Goal: Task Accomplishment & Management: Manage account settings

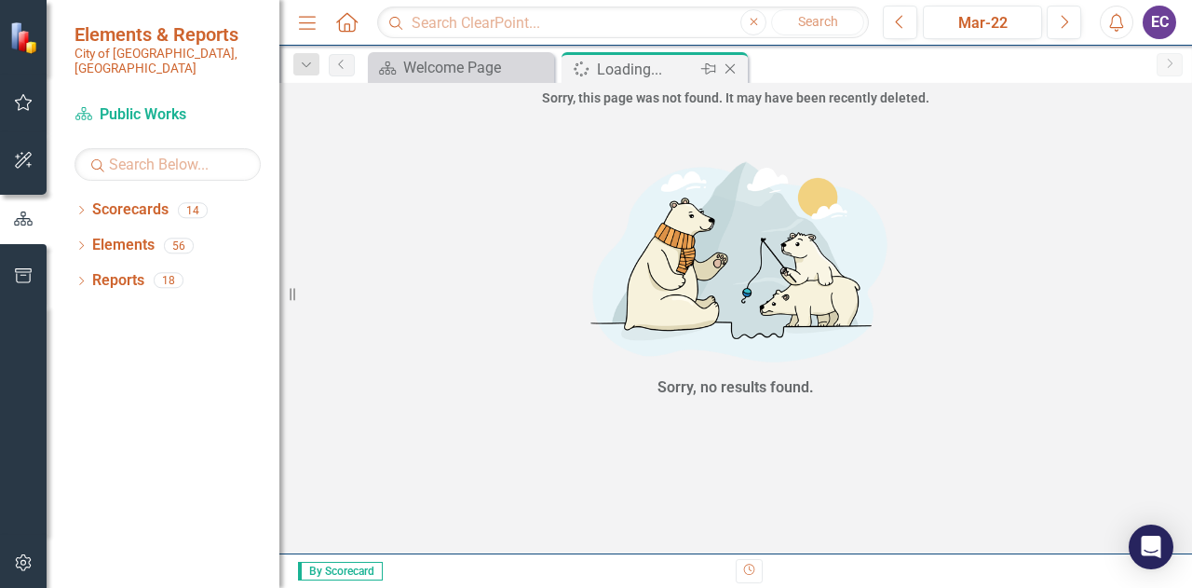
click at [730, 66] on icon "Close" at bounding box center [730, 68] width 19 height 15
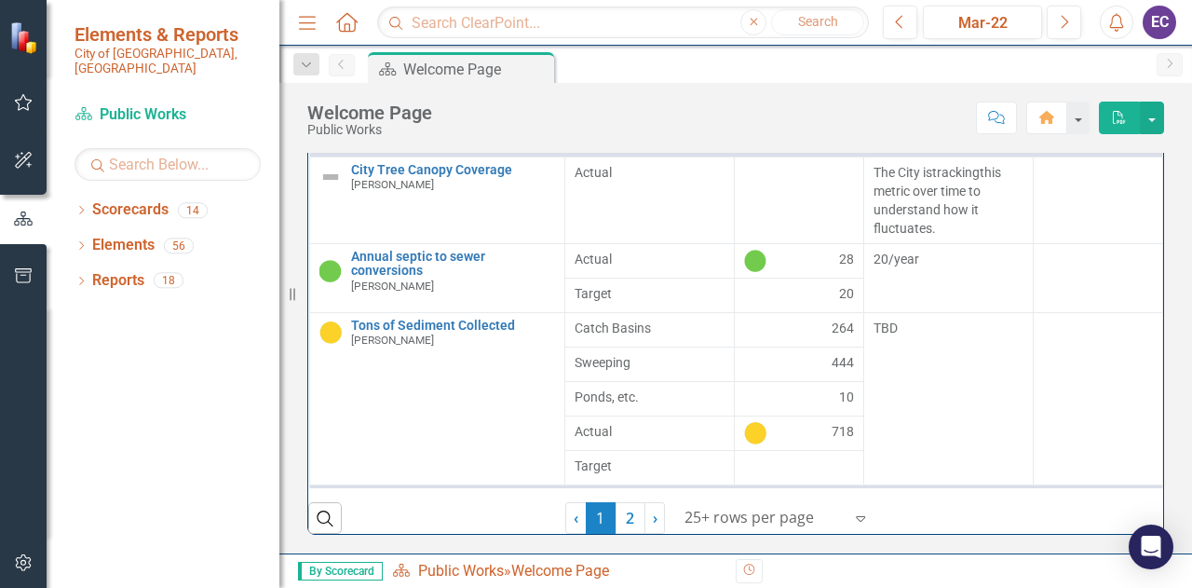
scroll to position [389, 0]
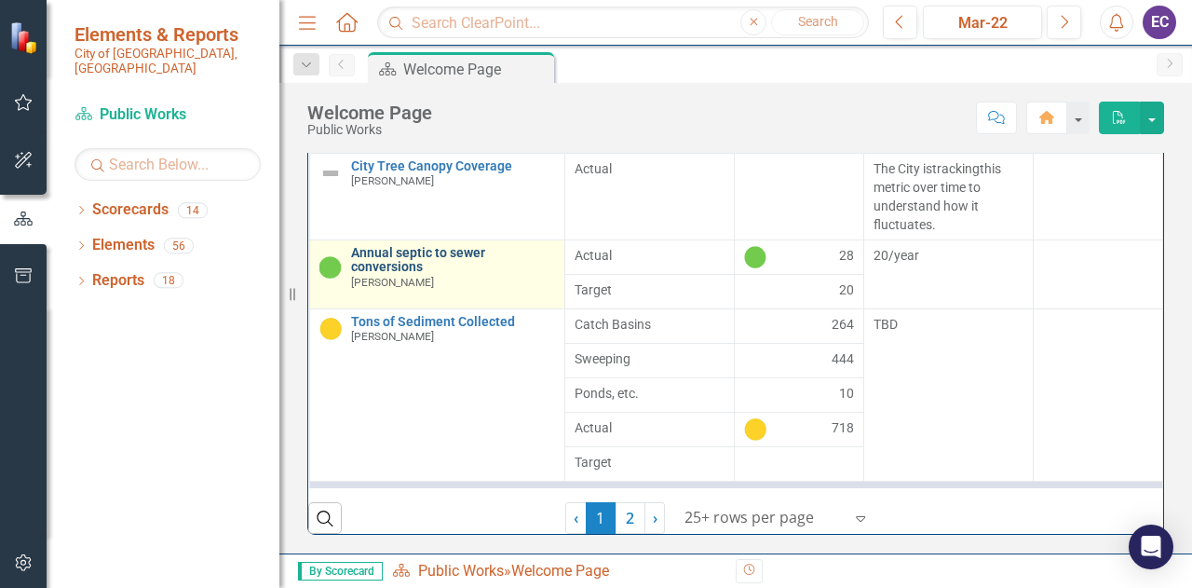
click at [387, 275] on link "Annual septic to sewer conversions" at bounding box center [453, 260] width 204 height 29
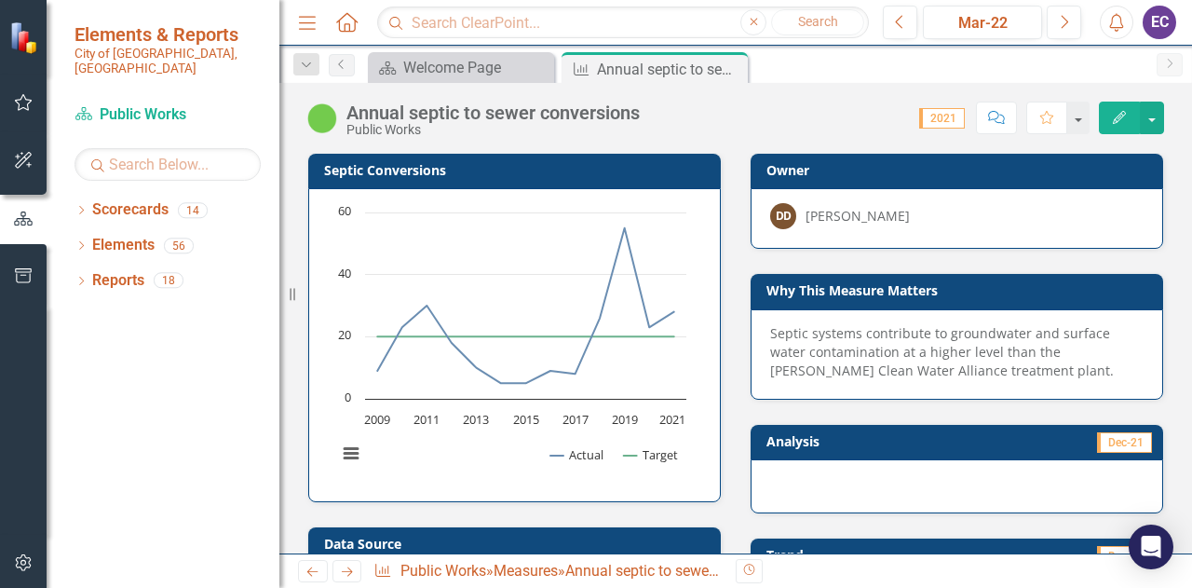
click at [476, 116] on div "Annual septic to sewer conversions" at bounding box center [492, 112] width 293 height 20
click at [1119, 119] on icon "Edit" at bounding box center [1119, 117] width 17 height 13
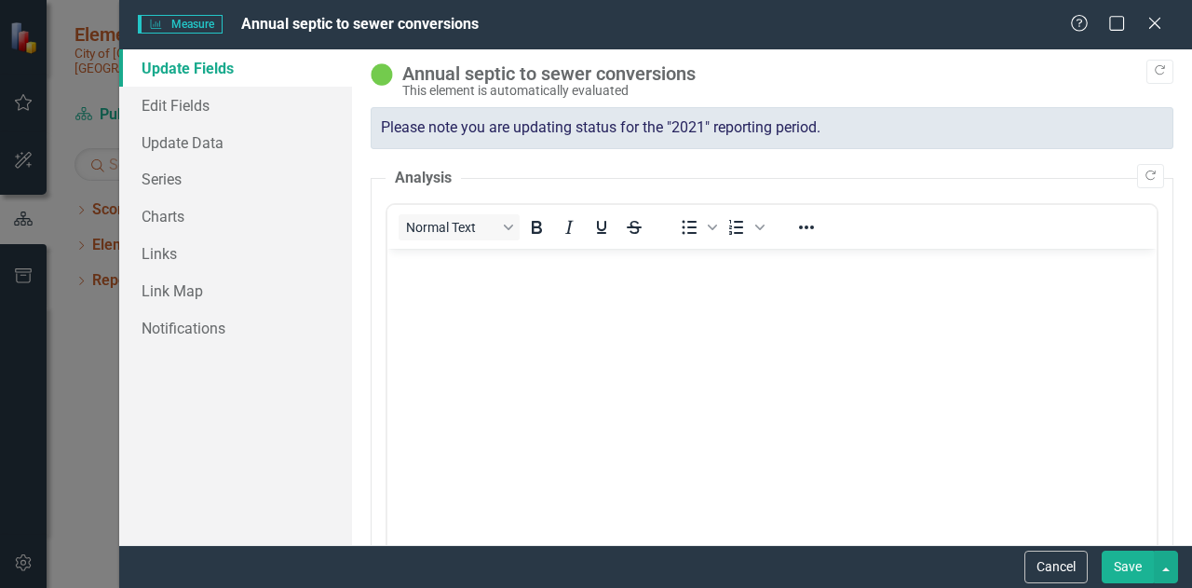
click at [473, 75] on div "Annual septic to sewer conversions" at bounding box center [783, 73] width 762 height 20
click at [1060, 562] on button "Cancel" at bounding box center [1055, 566] width 63 height 33
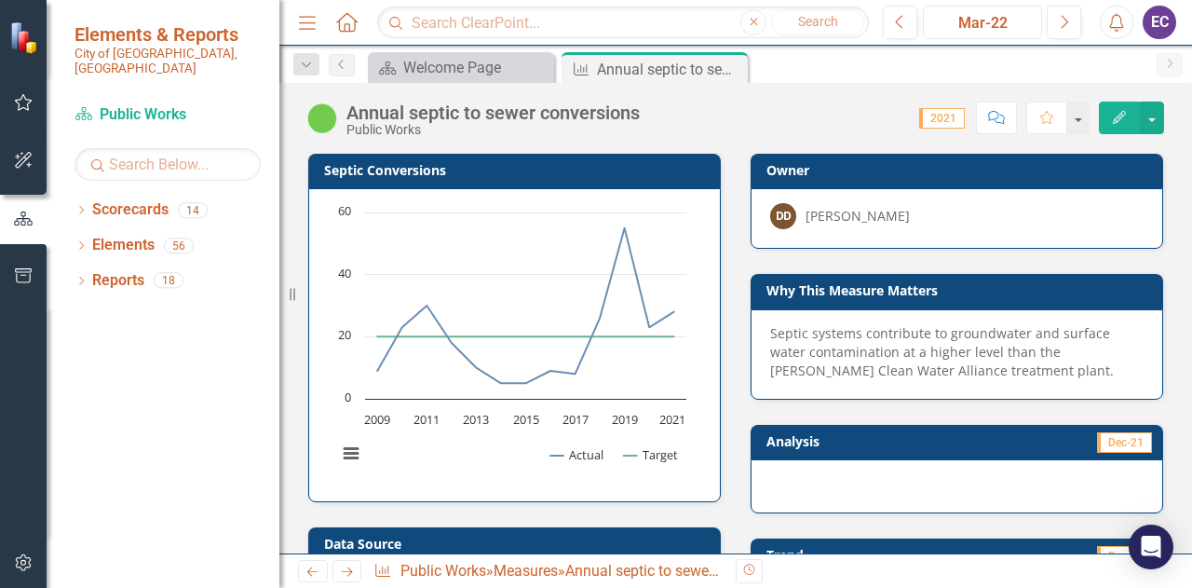
click at [996, 28] on div "Mar-22" at bounding box center [982, 23] width 106 height 22
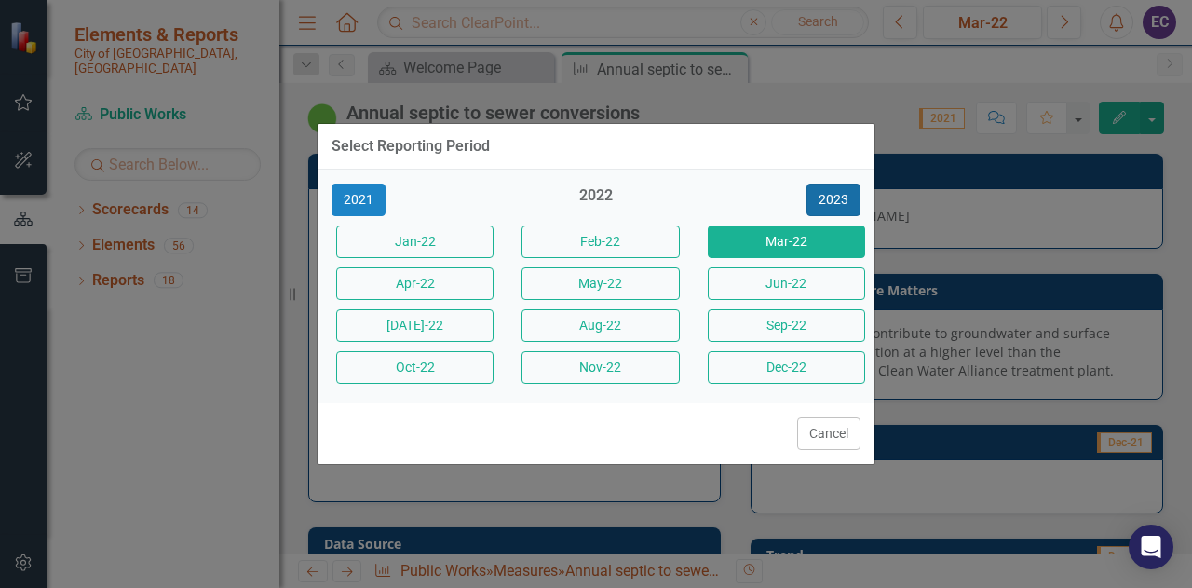
click at [816, 203] on button "2023" at bounding box center [833, 199] width 54 height 33
click at [816, 203] on button "2024" at bounding box center [833, 199] width 54 height 33
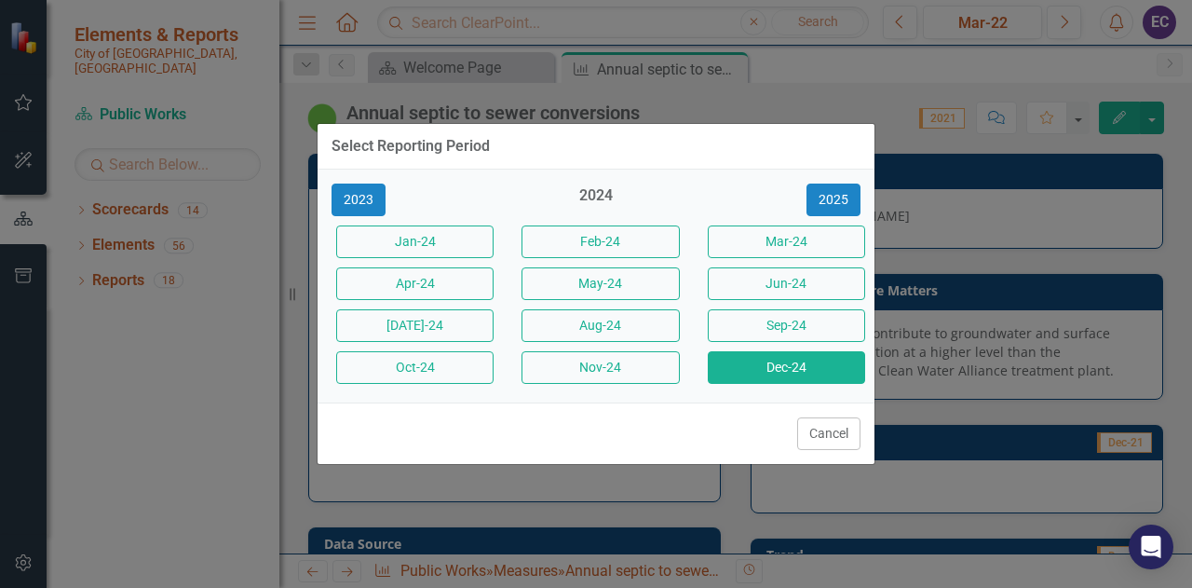
click at [763, 366] on button "Dec-24" at bounding box center [786, 367] width 157 height 33
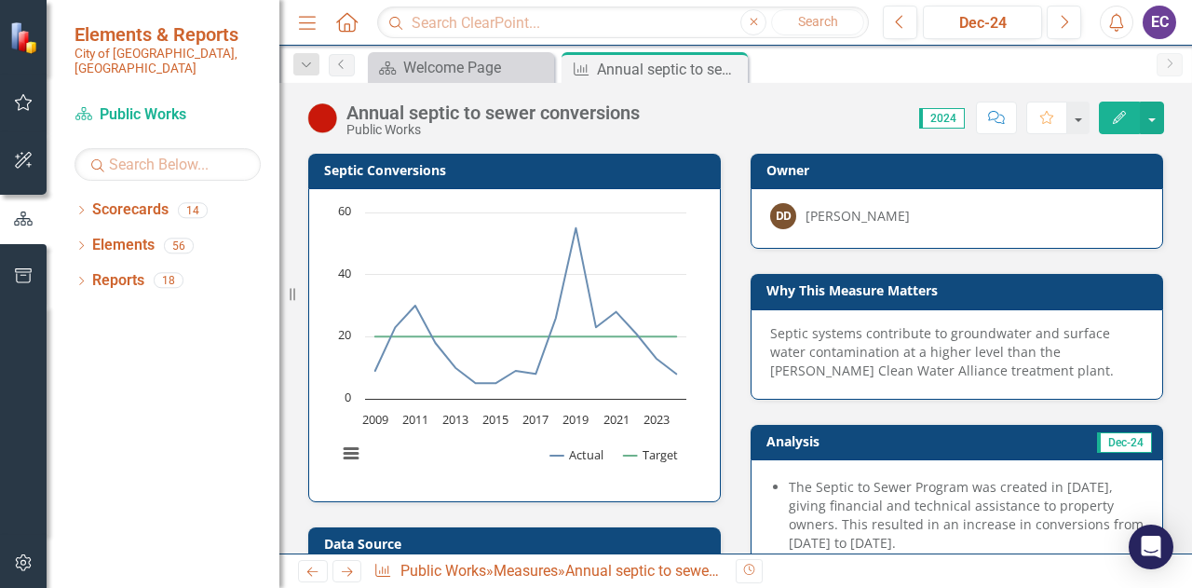
click at [1119, 120] on icon "button" at bounding box center [1119, 117] width 13 height 13
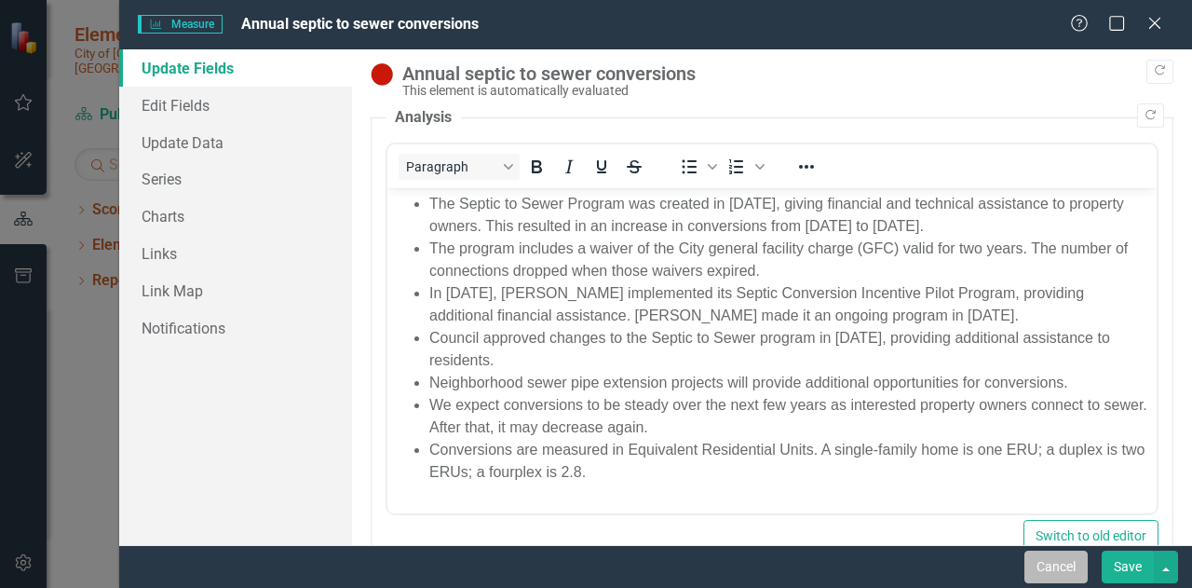
click at [1061, 562] on button "Cancel" at bounding box center [1055, 566] width 63 height 33
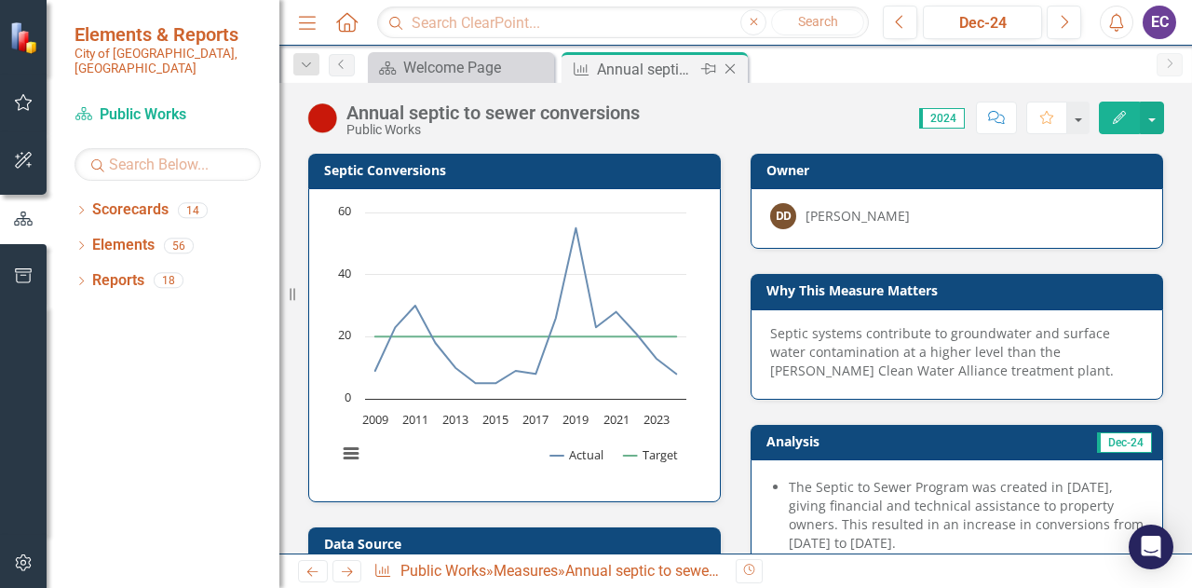
click at [728, 69] on icon "Close" at bounding box center [730, 68] width 19 height 15
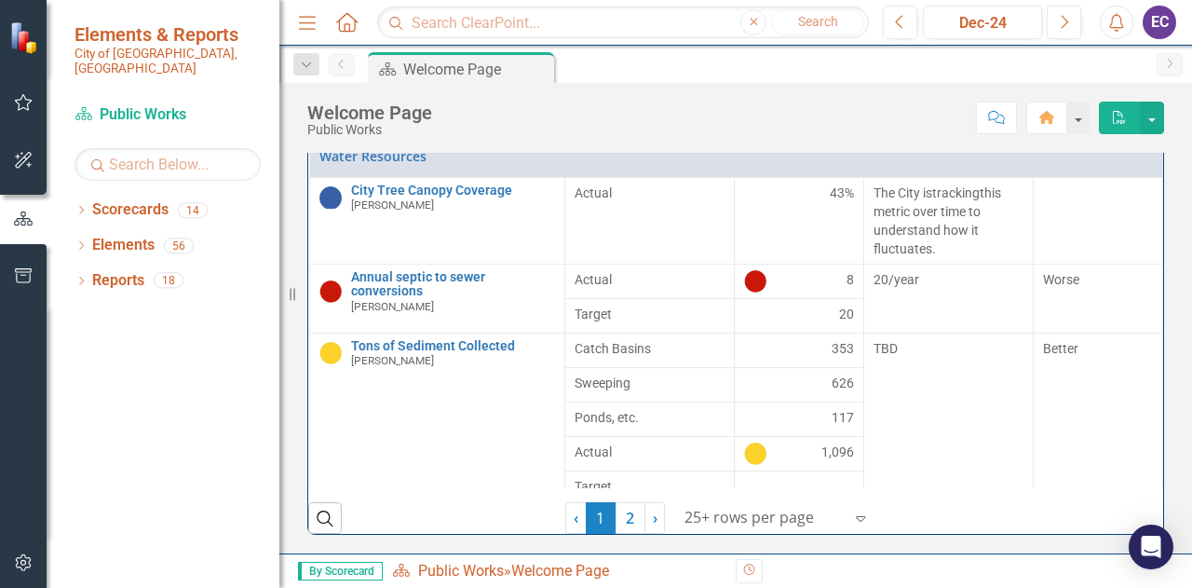
scroll to position [369, 0]
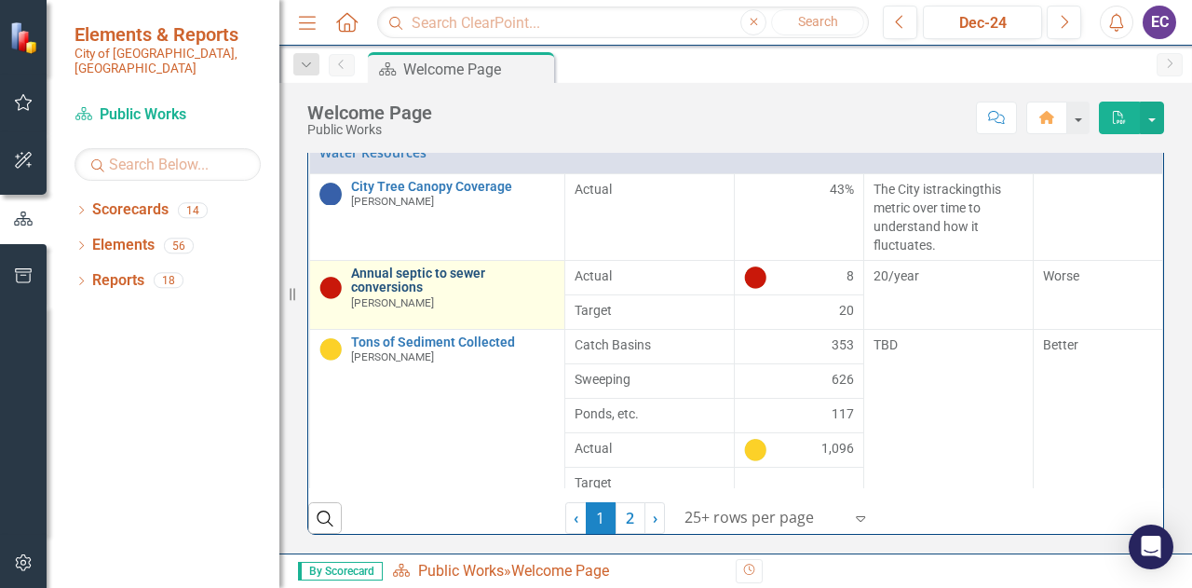
click at [384, 295] on link "Annual septic to sewer conversions" at bounding box center [453, 280] width 204 height 29
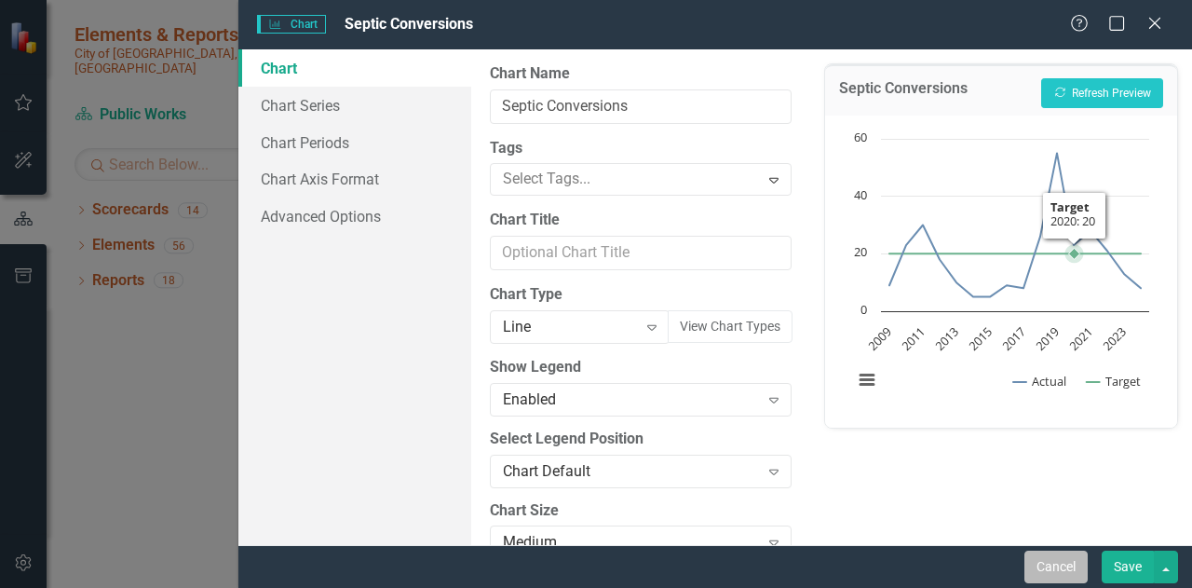
click at [1037, 554] on button "Cancel" at bounding box center [1055, 566] width 63 height 33
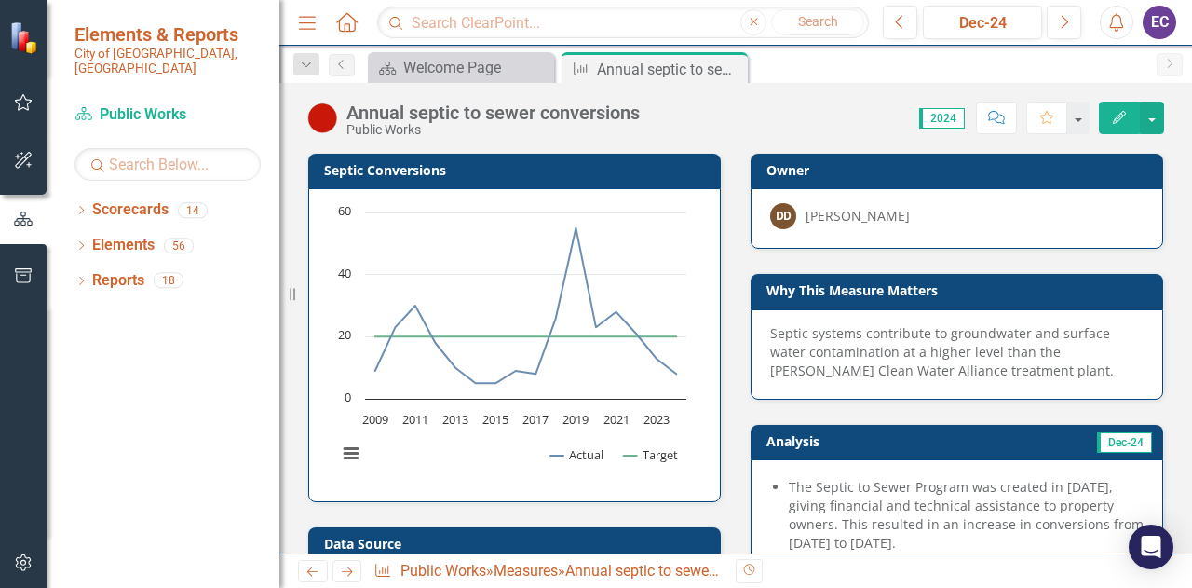
click at [387, 107] on div "Annual septic to sewer conversions" at bounding box center [492, 112] width 293 height 20
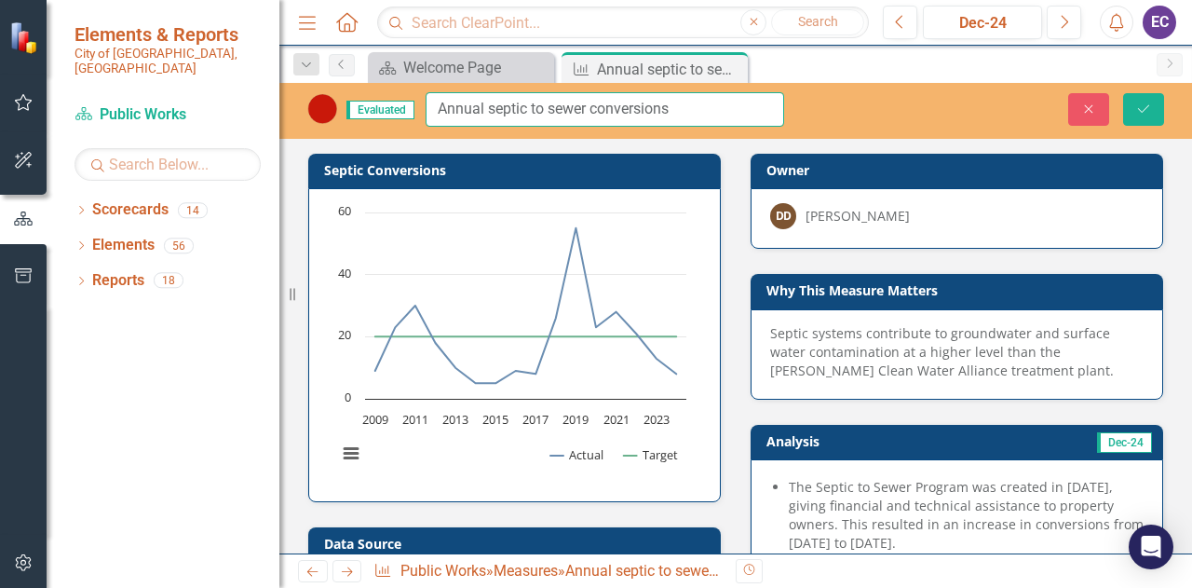
click at [497, 107] on input "Annual septic to sewer conversions" at bounding box center [605, 109] width 359 height 34
type input "Septic to sewer conversions"
click at [1147, 99] on button "Save" at bounding box center [1143, 109] width 41 height 33
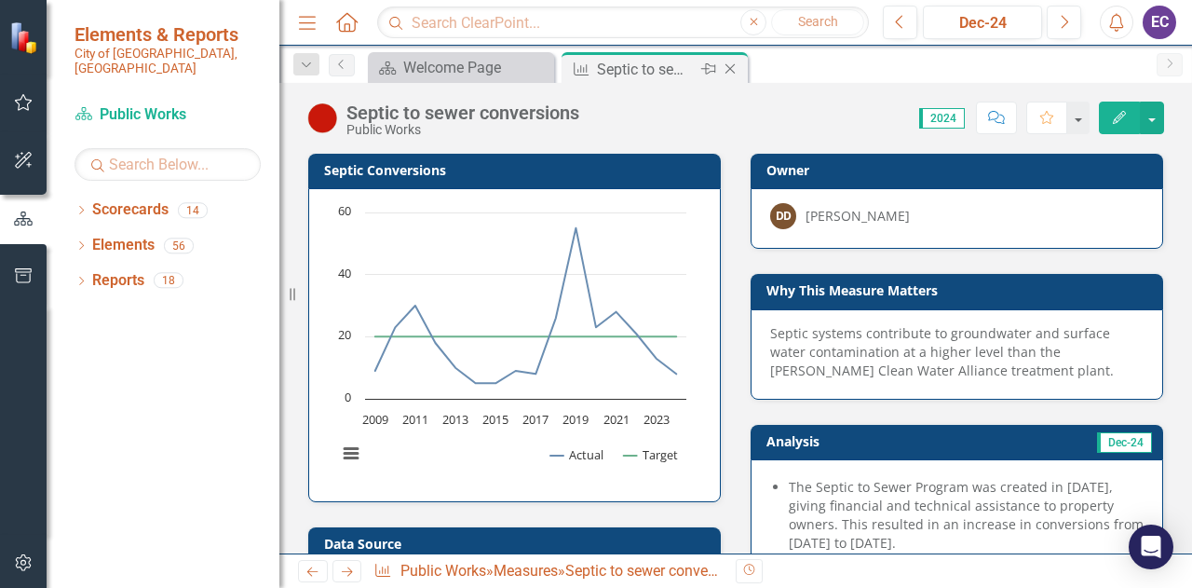
click at [736, 75] on icon "Close" at bounding box center [730, 68] width 19 height 15
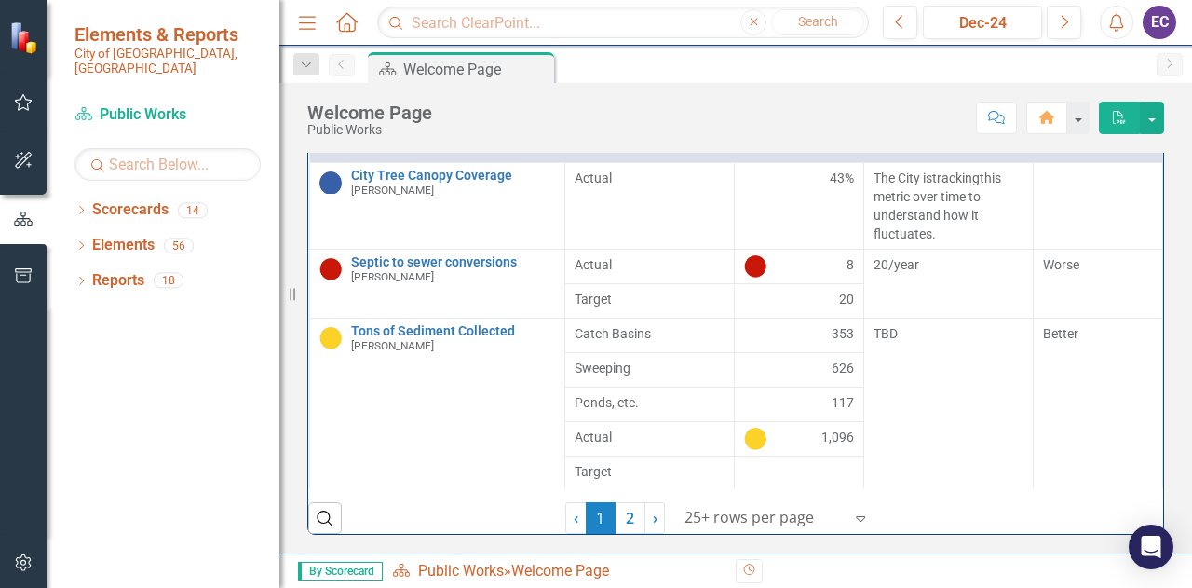
scroll to position [382, 0]
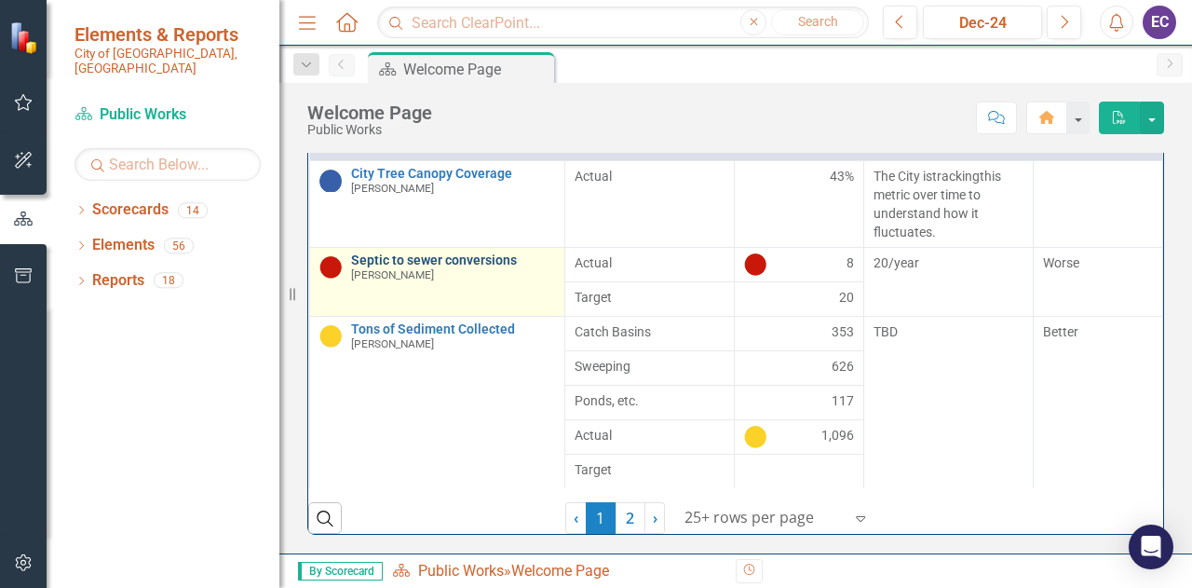
click at [427, 267] on link "Septic to sewer conversions" at bounding box center [453, 260] width 204 height 14
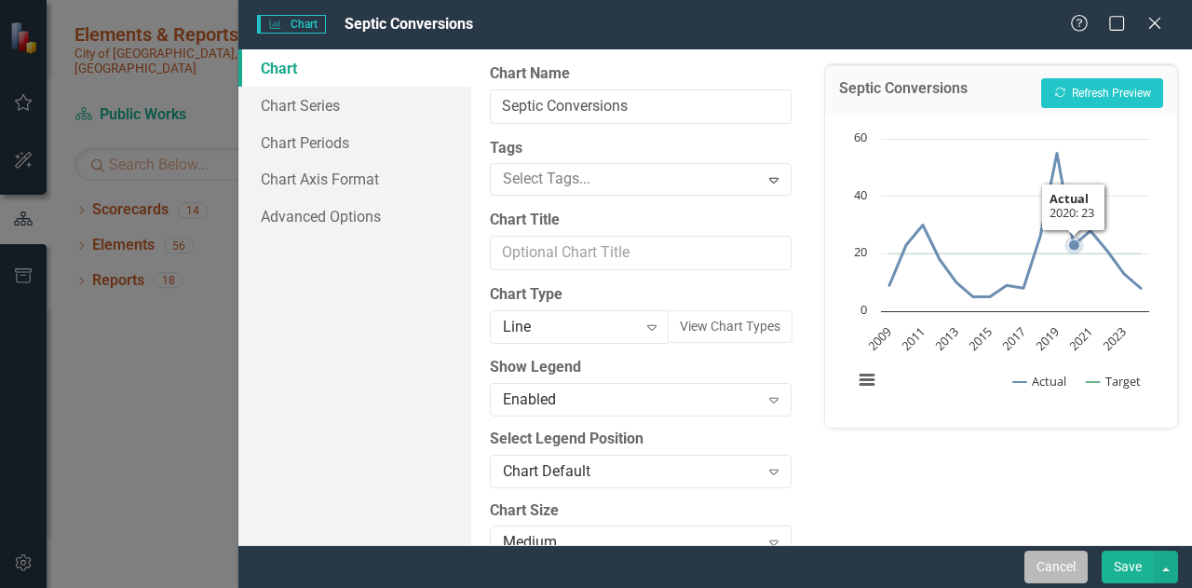
click at [1054, 570] on button "Cancel" at bounding box center [1055, 566] width 63 height 33
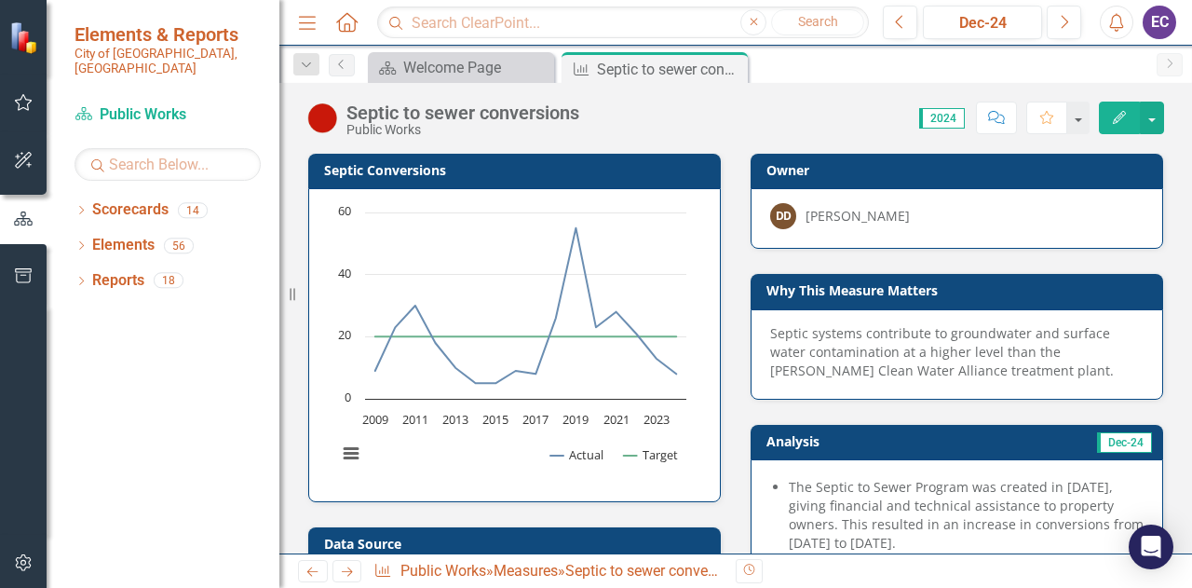
click at [378, 109] on div "Septic to sewer conversions" at bounding box center [462, 112] width 233 height 20
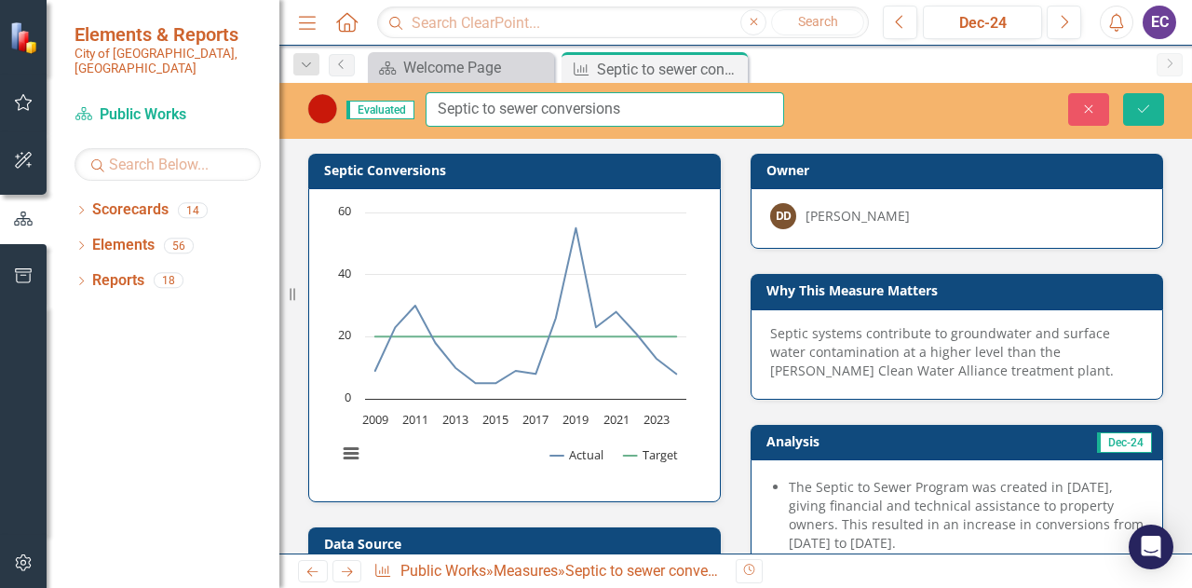
click at [503, 107] on input "Septic to sewer conversions" at bounding box center [605, 109] width 359 height 34
click at [549, 110] on input "Septic to Sewer conversions" at bounding box center [605, 109] width 359 height 34
type input "Septic to Sewer Conversions"
click at [1145, 112] on icon "Save" at bounding box center [1143, 108] width 17 height 13
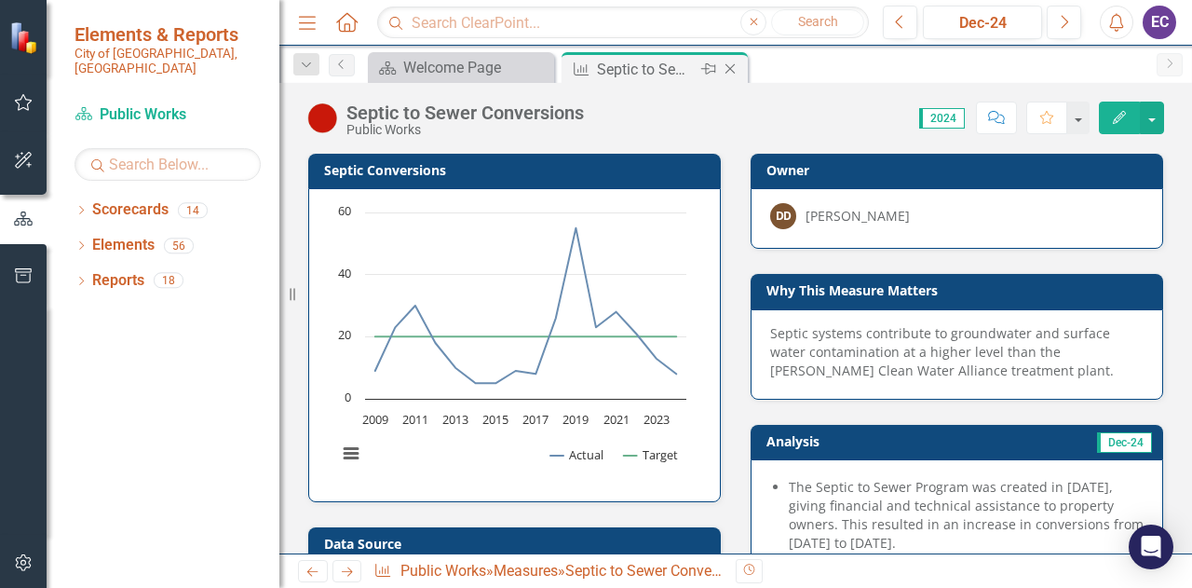
click at [729, 65] on icon "Close" at bounding box center [730, 68] width 19 height 15
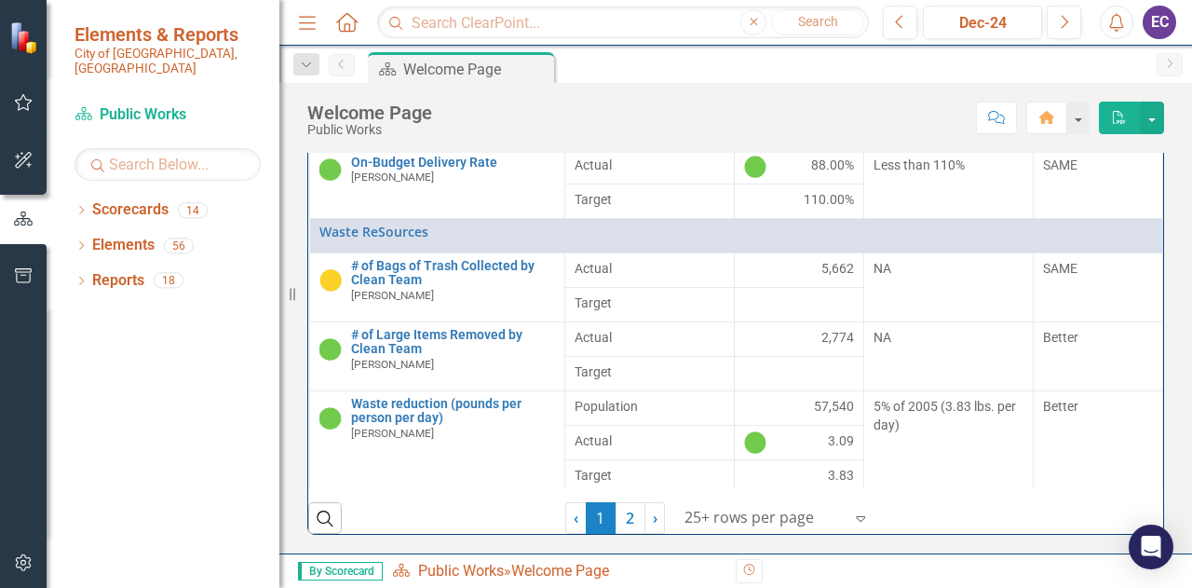
scroll to position [830, 0]
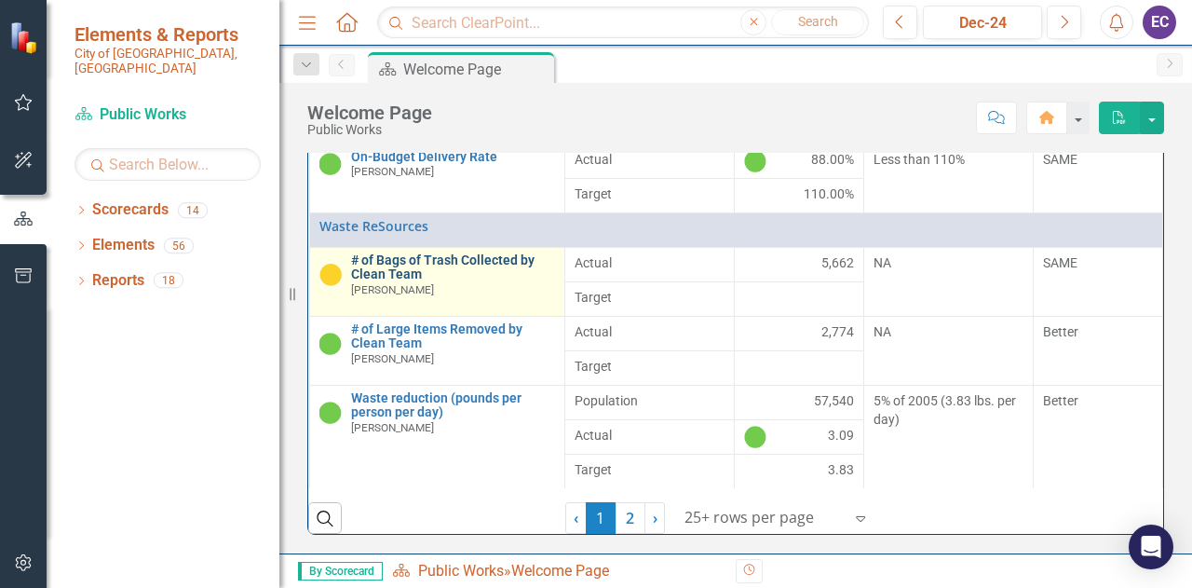
click at [413, 277] on link "# of Bags of Trash Collected by Clean Team" at bounding box center [453, 267] width 204 height 29
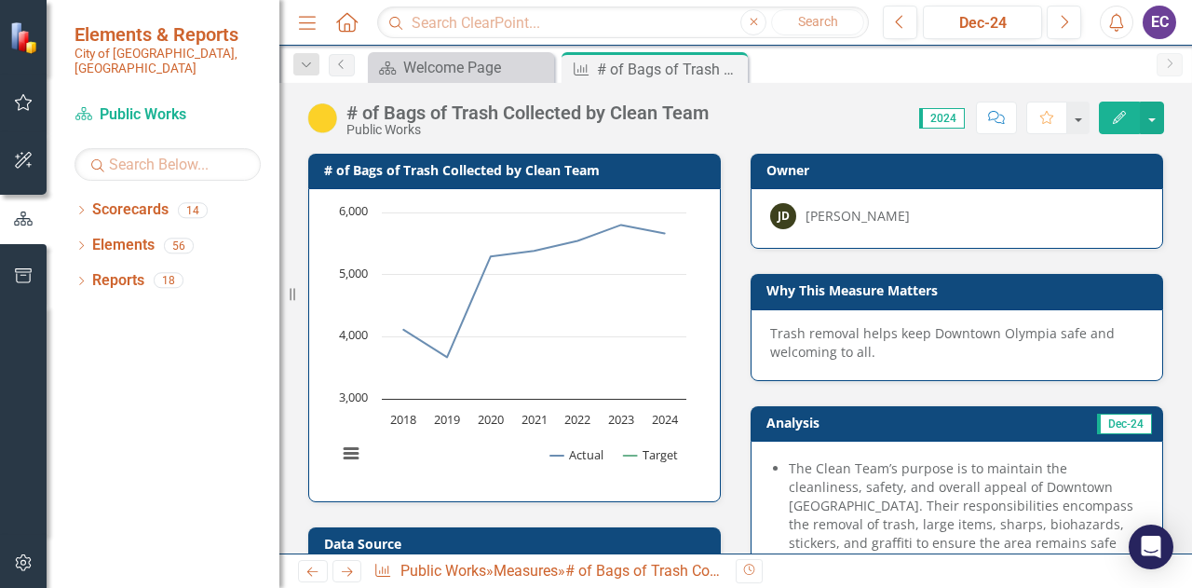
click at [375, 113] on div "# of Bags of Trash Collected by Clean Team" at bounding box center [527, 112] width 362 height 20
click at [358, 110] on div "# of Bags of Trash Collected by Clean Team" at bounding box center [527, 112] width 362 height 20
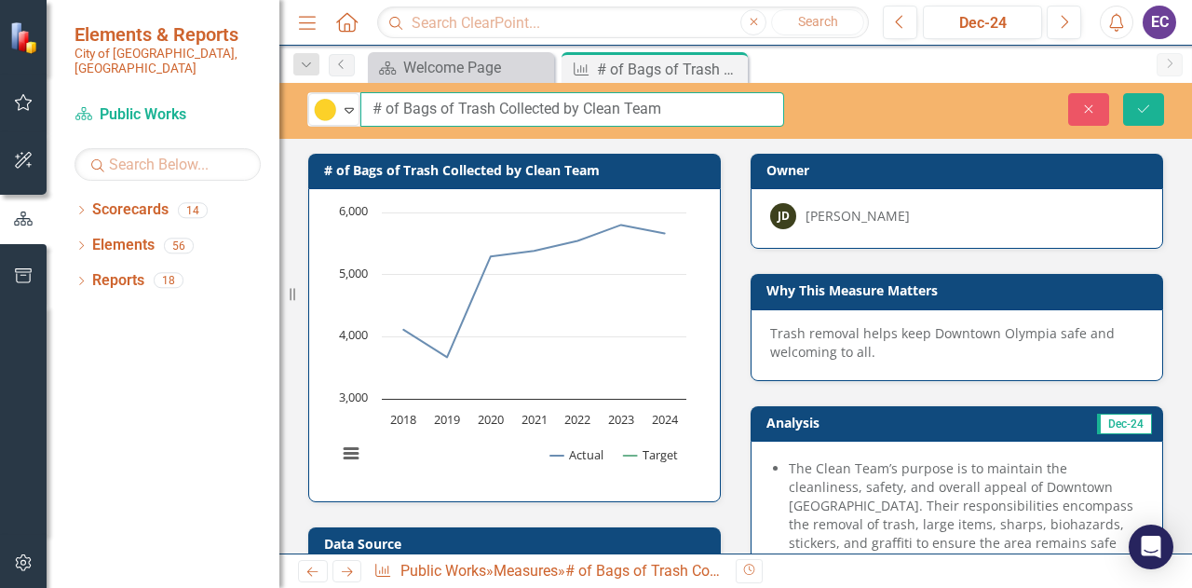
click at [374, 102] on input "# of Bags of Trash Collected by Clean Team" at bounding box center [572, 109] width 424 height 34
type input "Number of Bags of Trash Collected by Clean Team"
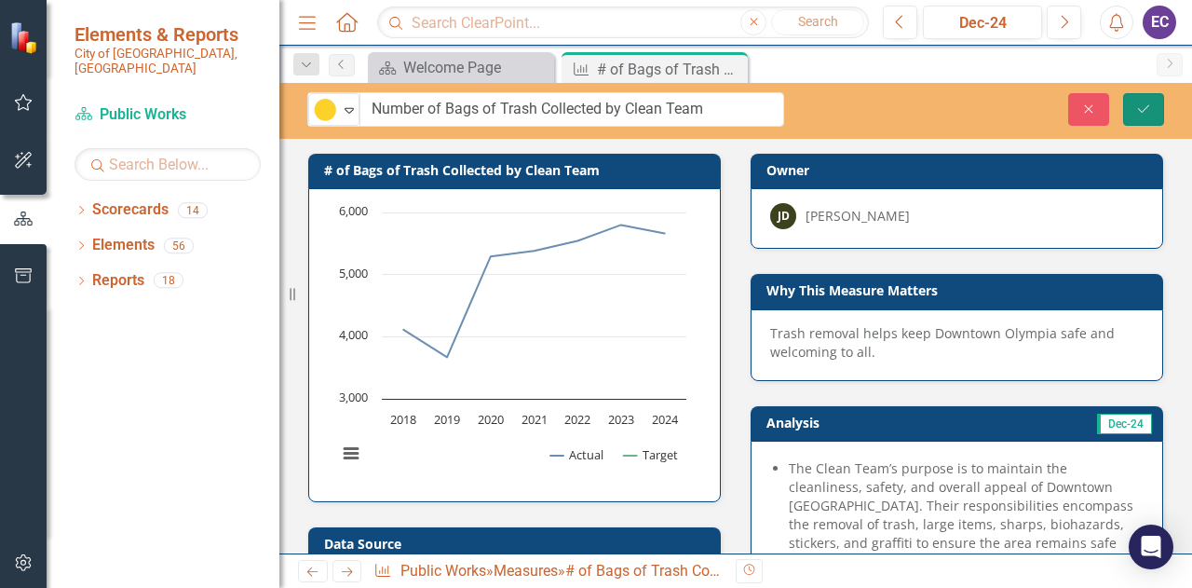
click at [1148, 106] on icon "Save" at bounding box center [1143, 108] width 17 height 13
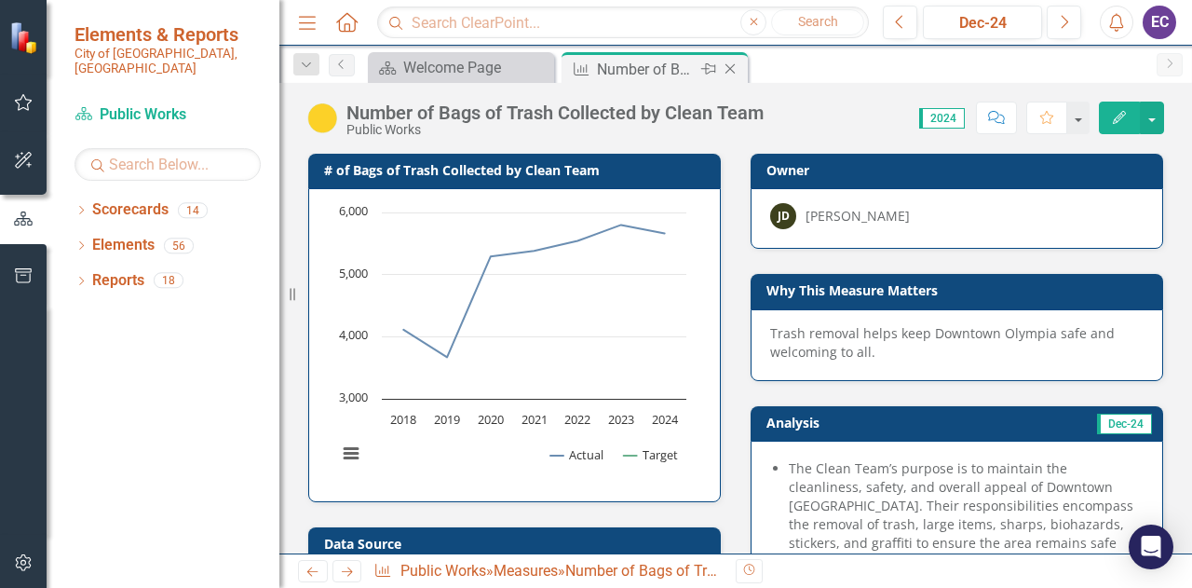
click at [730, 70] on icon "Close" at bounding box center [730, 68] width 19 height 15
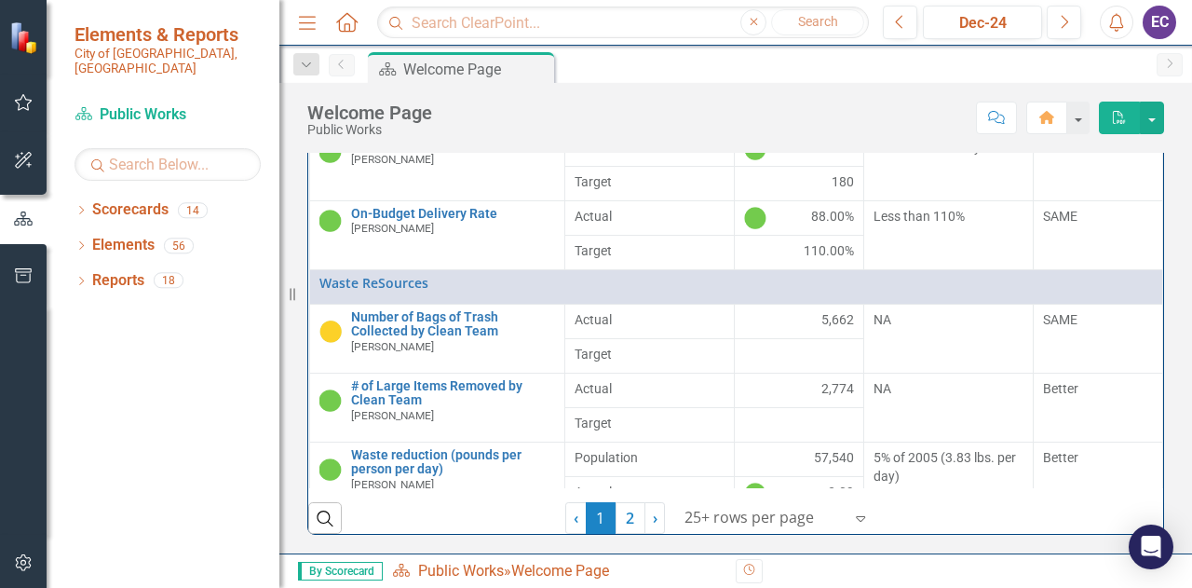
scroll to position [395, 0]
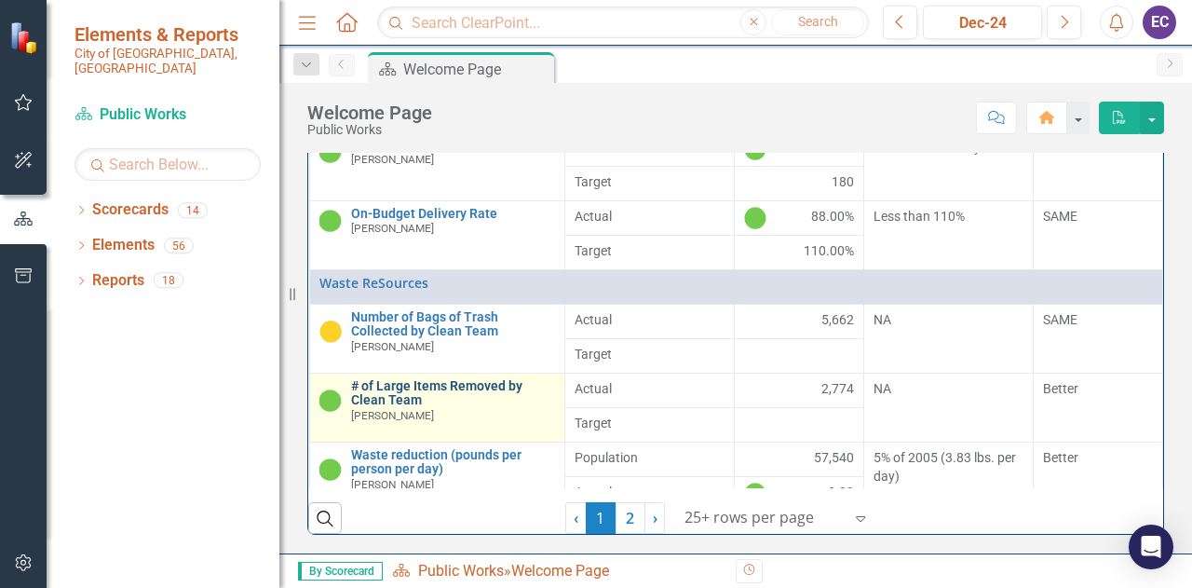
click at [372, 408] on link "# of Large Items Removed by Clean Team" at bounding box center [453, 393] width 204 height 29
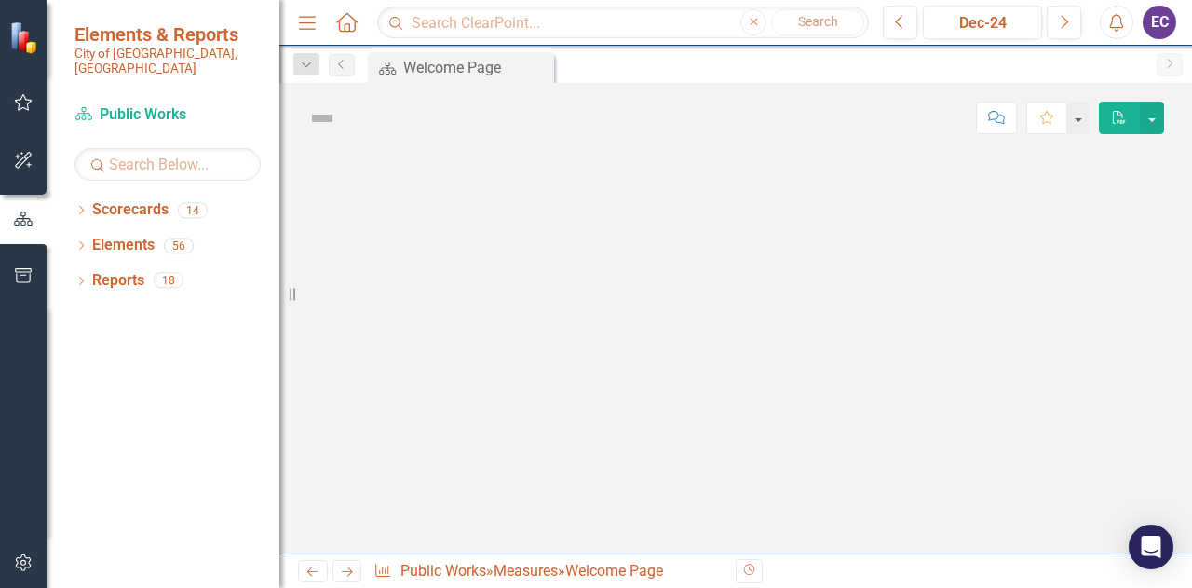
click at [372, 422] on div at bounding box center [735, 353] width 913 height 400
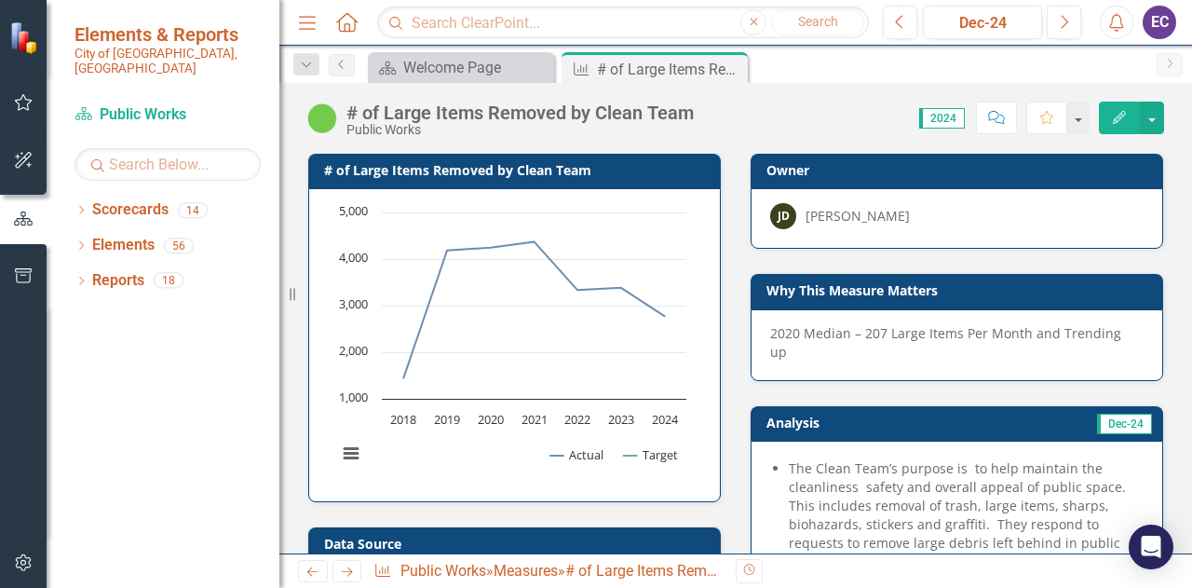
click at [397, 102] on div "# of Large Items Removed by Clean Team" at bounding box center [519, 112] width 347 height 20
click at [362, 108] on div "# of Large Items Removed by Clean Team" at bounding box center [519, 112] width 347 height 20
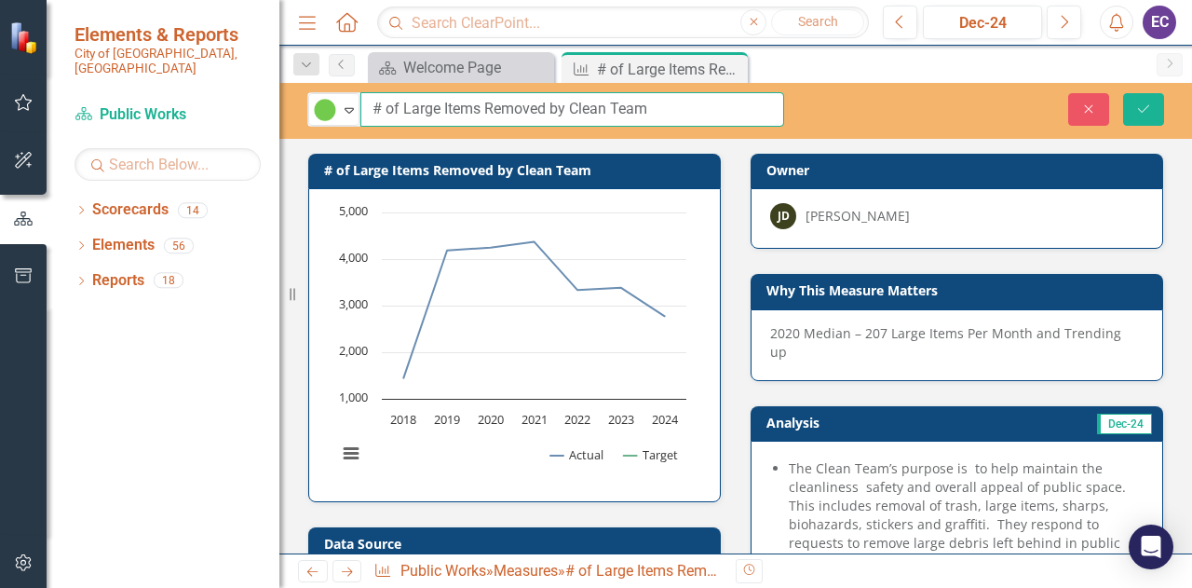
click at [379, 109] on input "# of Large Items Removed by Clean Team" at bounding box center [572, 109] width 424 height 34
type input "Number of Large Items Removed by Clean Team"
click at [1139, 107] on icon "Save" at bounding box center [1143, 108] width 17 height 13
